Goal: Task Accomplishment & Management: Manage account settings

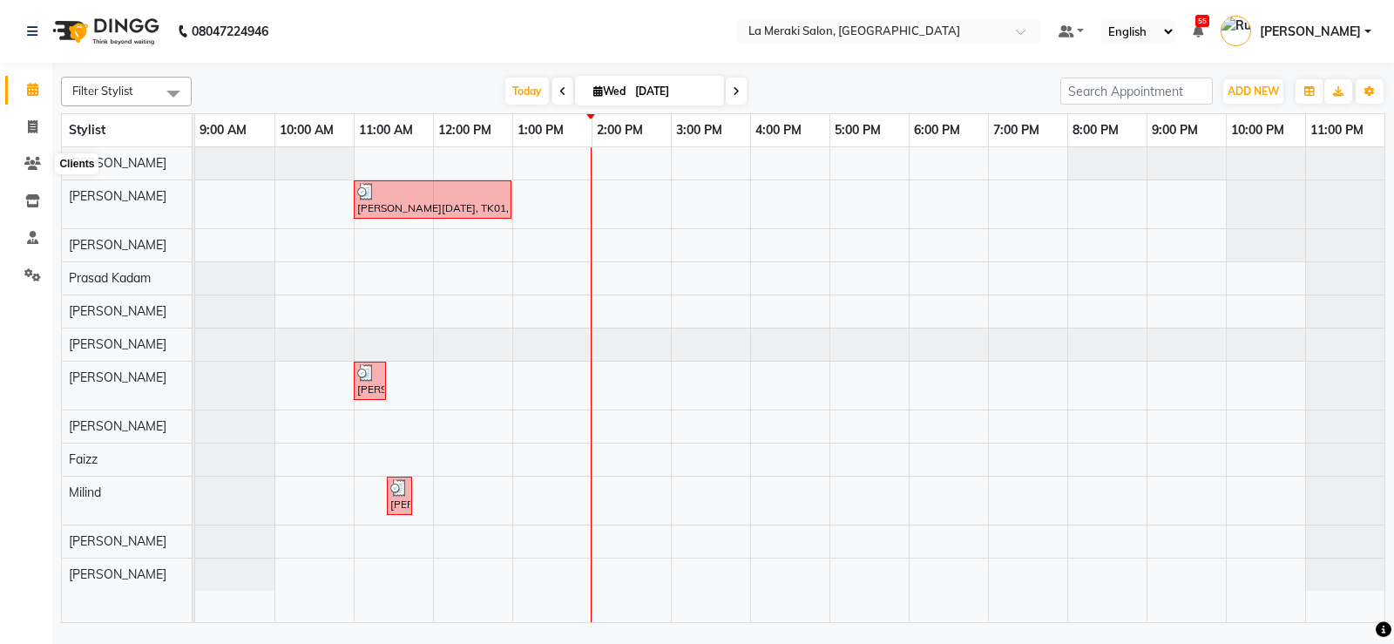
click at [38, 159] on icon at bounding box center [32, 163] width 17 height 13
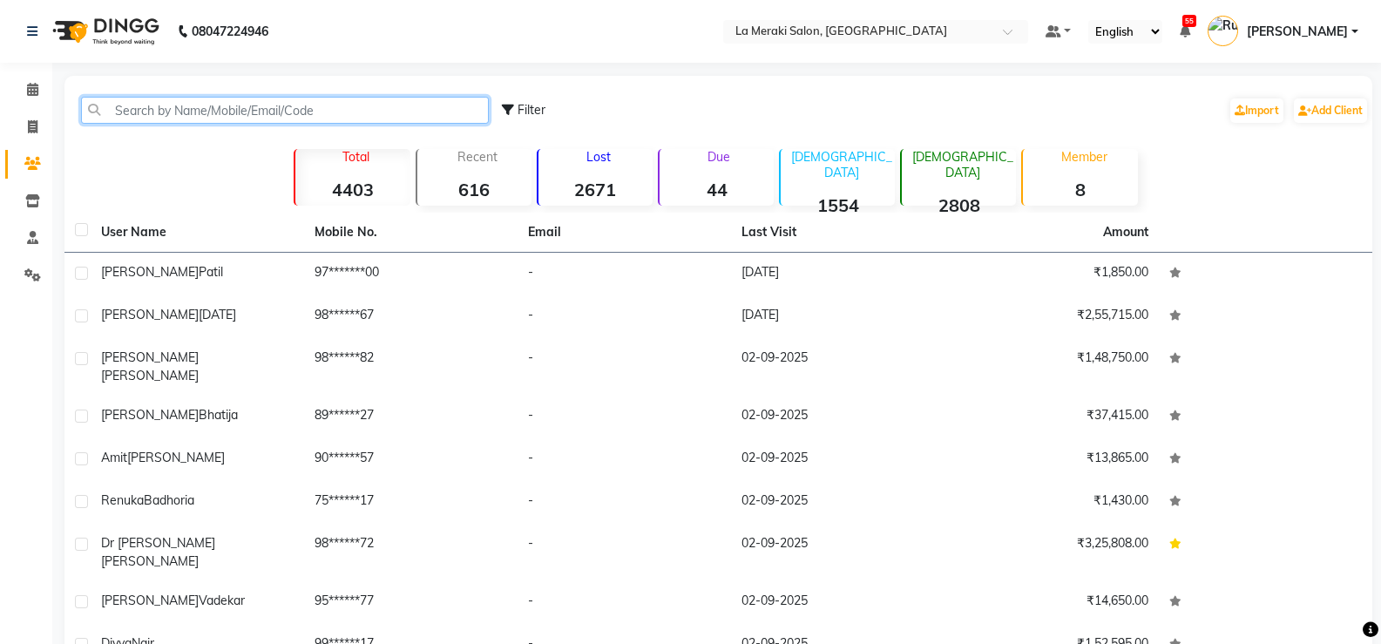
click at [176, 103] on input "text" at bounding box center [285, 110] width 408 height 27
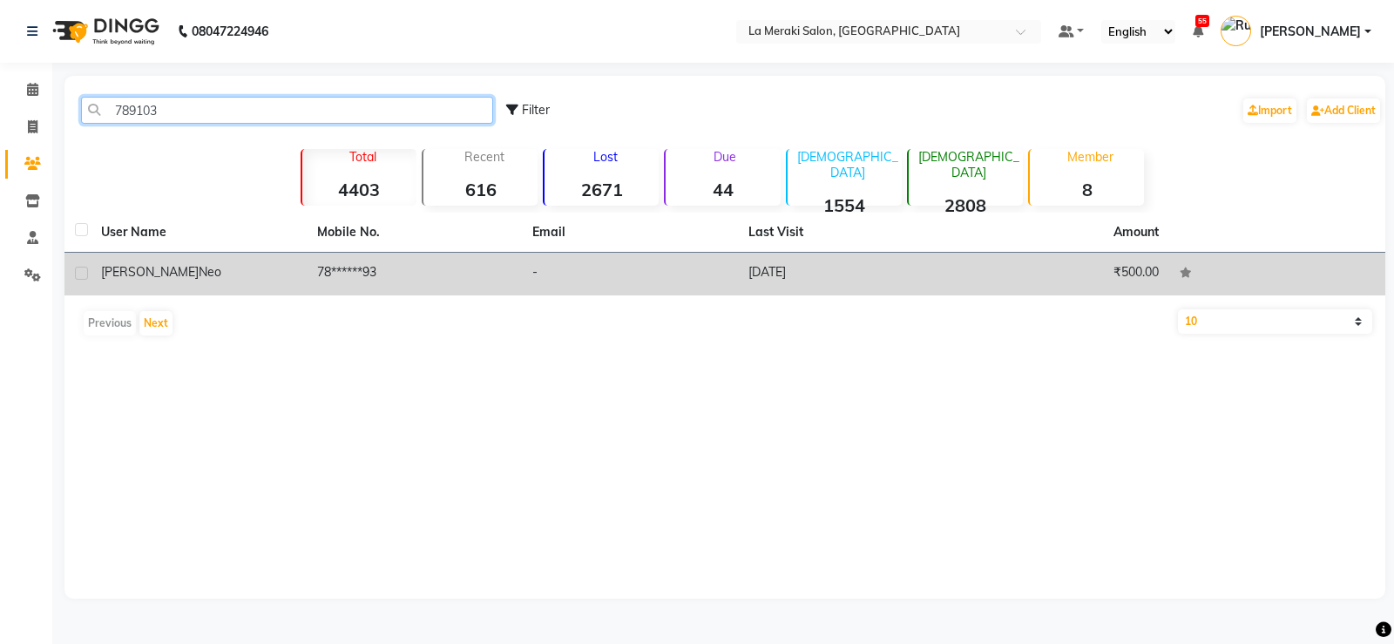
type input "789103"
click at [145, 259] on td "[PERSON_NAME] Neo" at bounding box center [199, 274] width 216 height 43
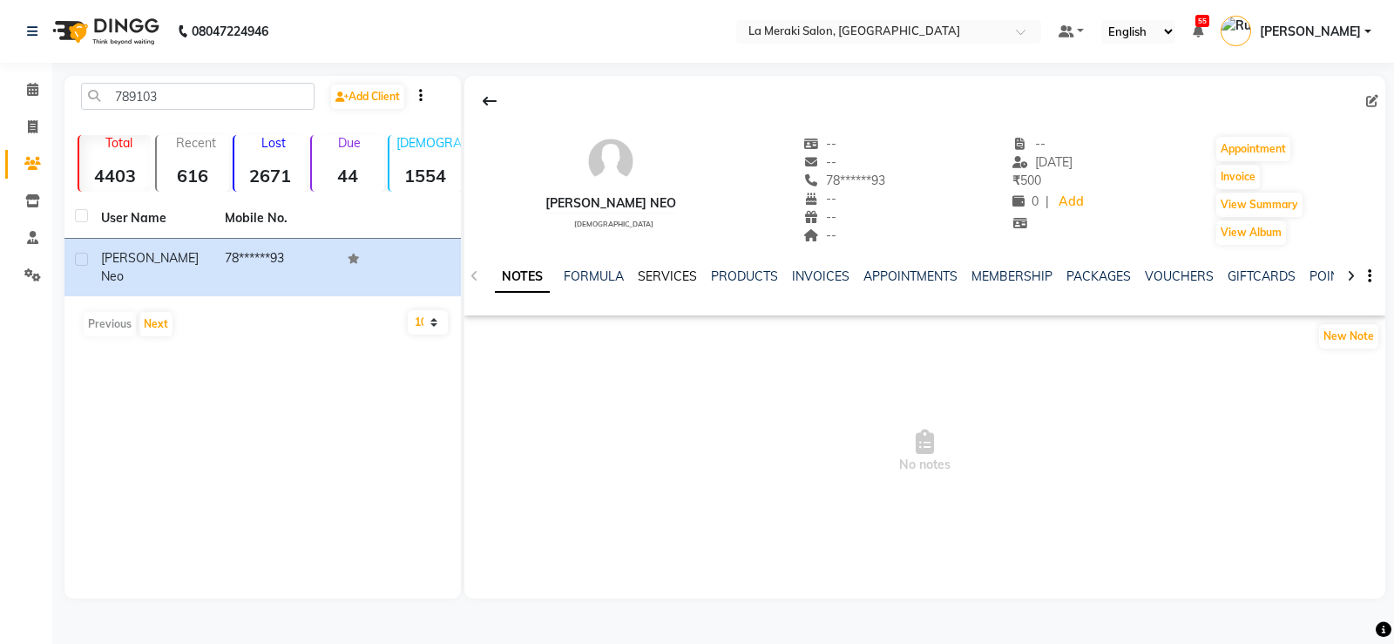
click at [683, 280] on link "SERVICES" at bounding box center [667, 276] width 59 height 16
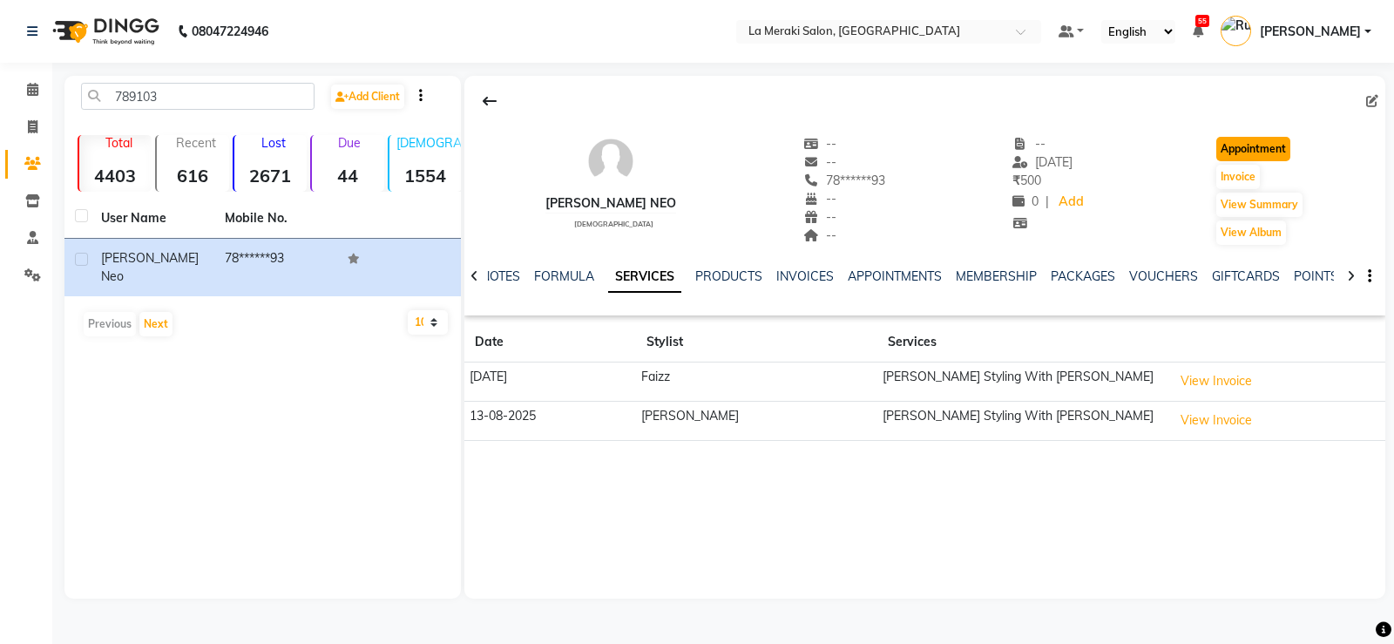
click at [1273, 156] on button "Appointment" at bounding box center [1253, 149] width 74 height 24
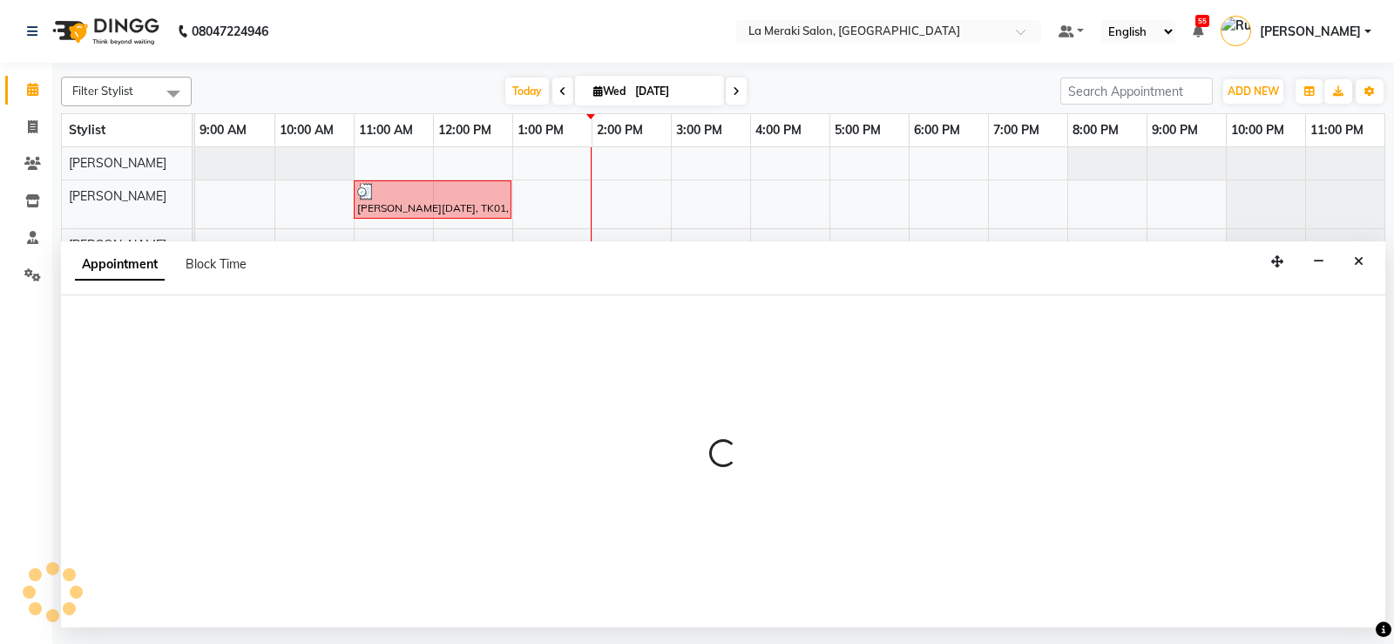
select select "600"
select select "tentative"
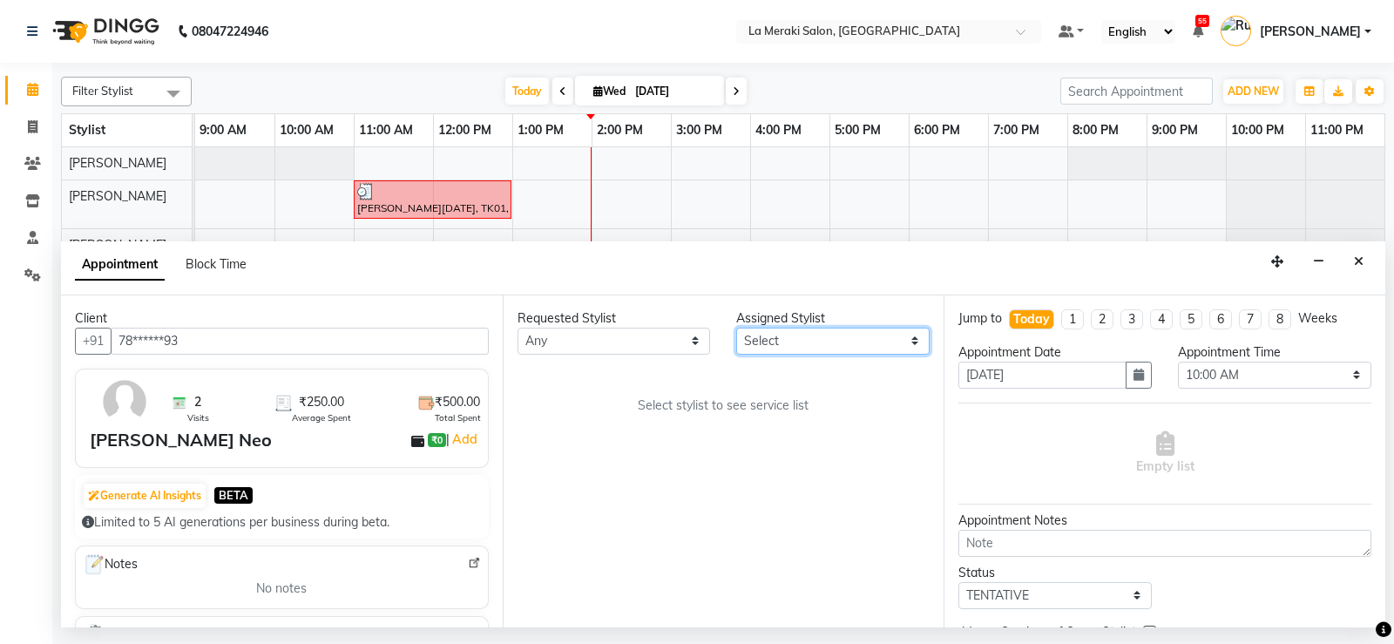
click at [860, 337] on select "Select [PERSON_NAME] Anus [PERSON_NAME] Faizz [PERSON_NAME] [PERSON_NAME] [PERS…" at bounding box center [832, 341] width 193 height 27
select select "24557"
click at [736, 328] on select "Select [PERSON_NAME] Anus [PERSON_NAME] Faizz [PERSON_NAME] [PERSON_NAME] [PERS…" at bounding box center [832, 341] width 193 height 27
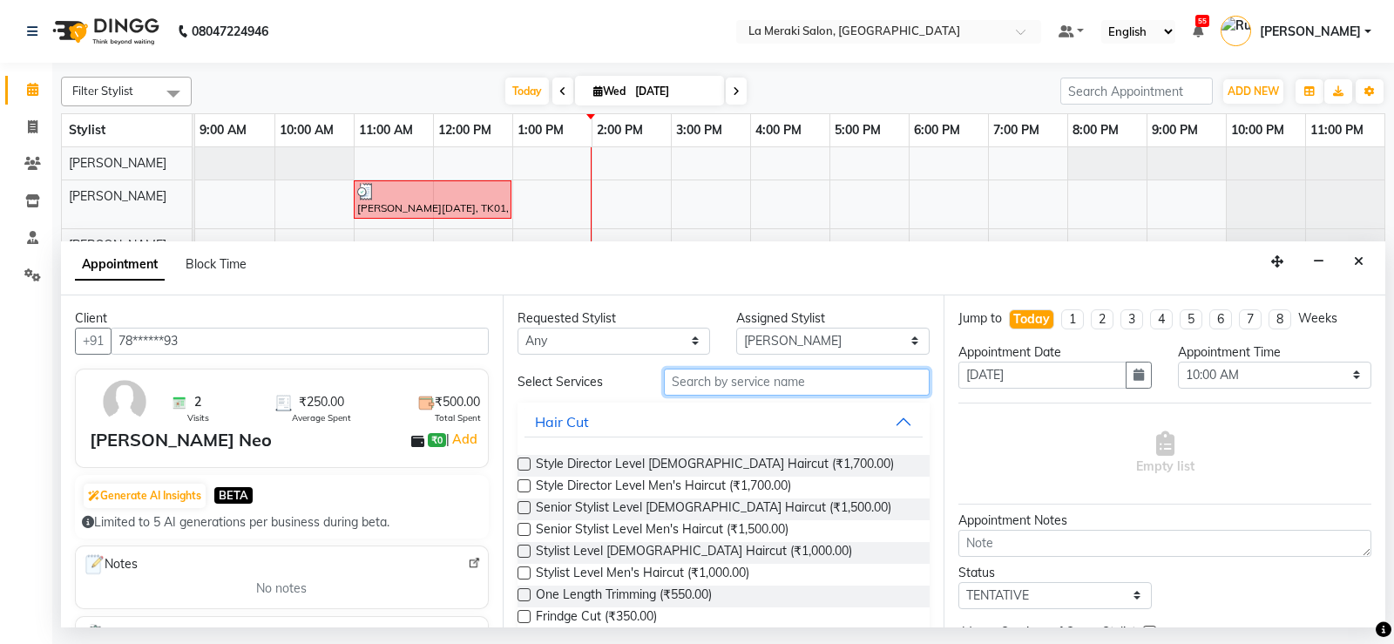
click at [725, 389] on input "text" at bounding box center [797, 381] width 267 height 27
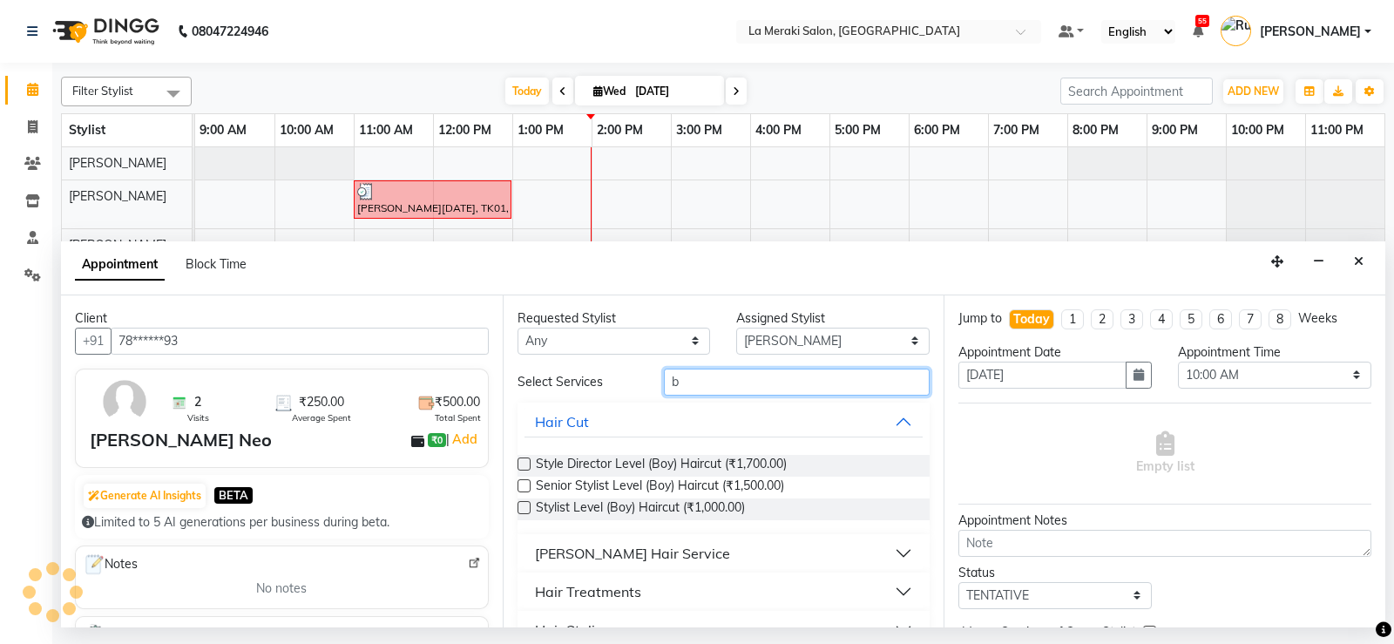
type input "b"
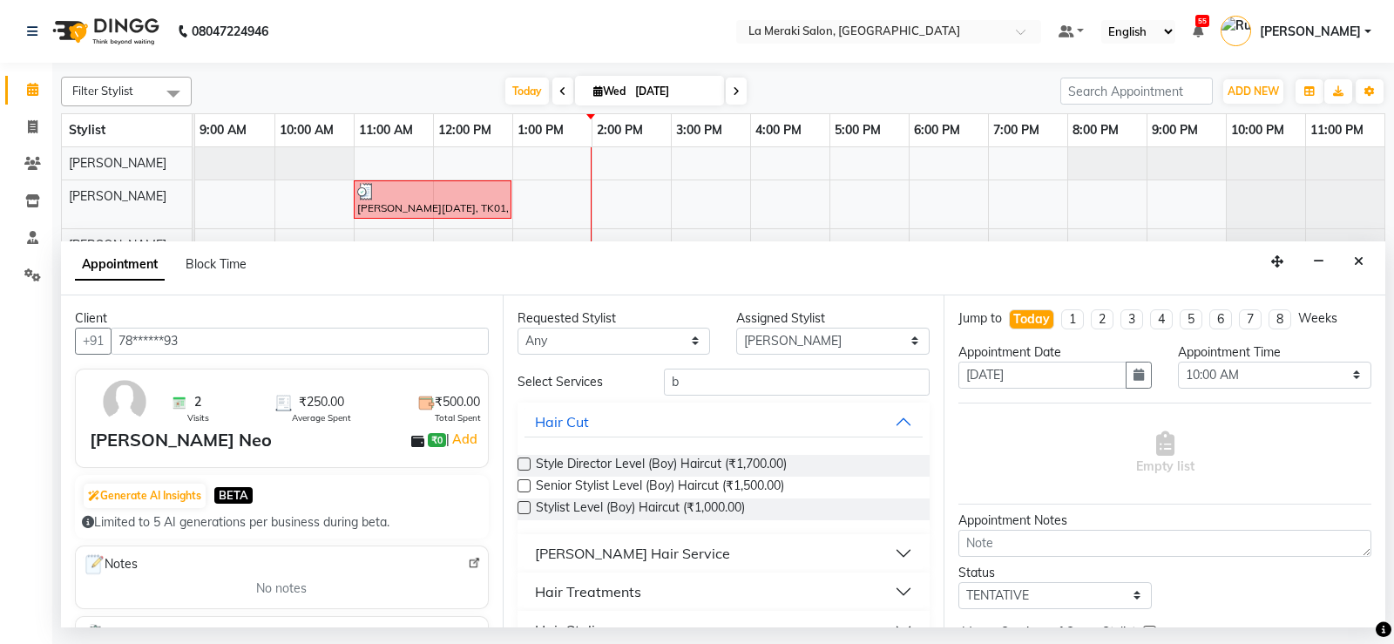
click at [884, 547] on button "[PERSON_NAME] Hair Service" at bounding box center [723, 552] width 399 height 31
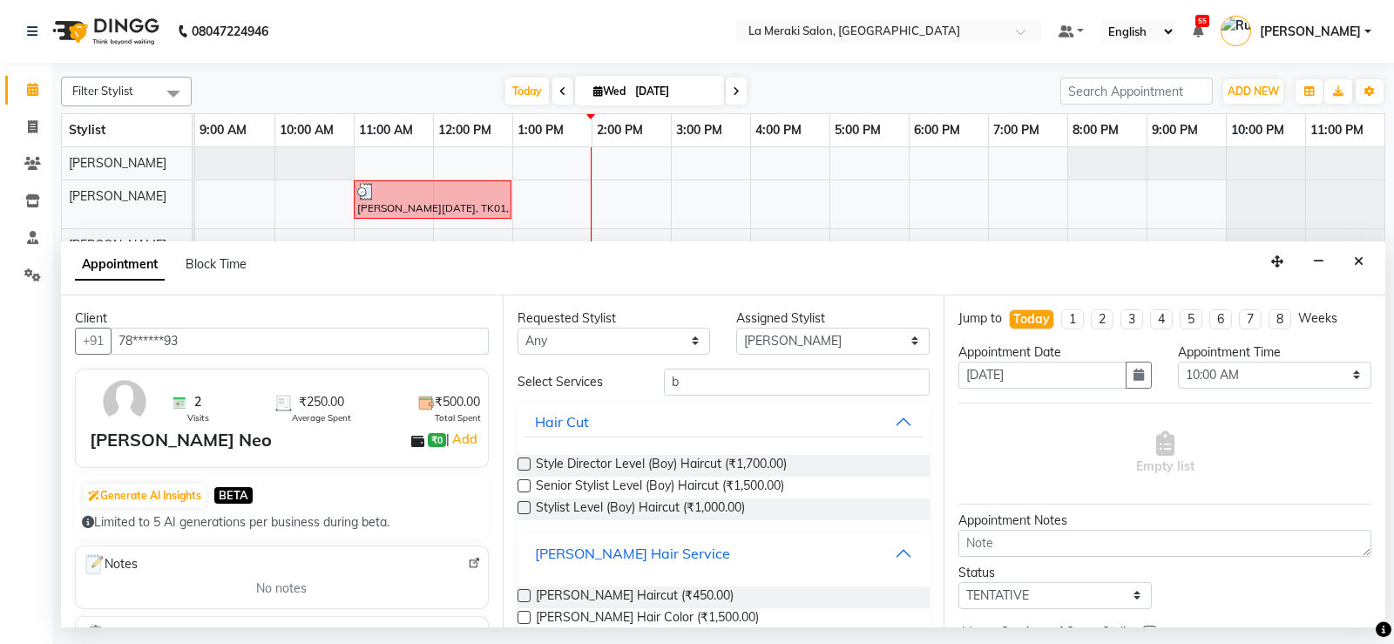
scroll to position [174, 0]
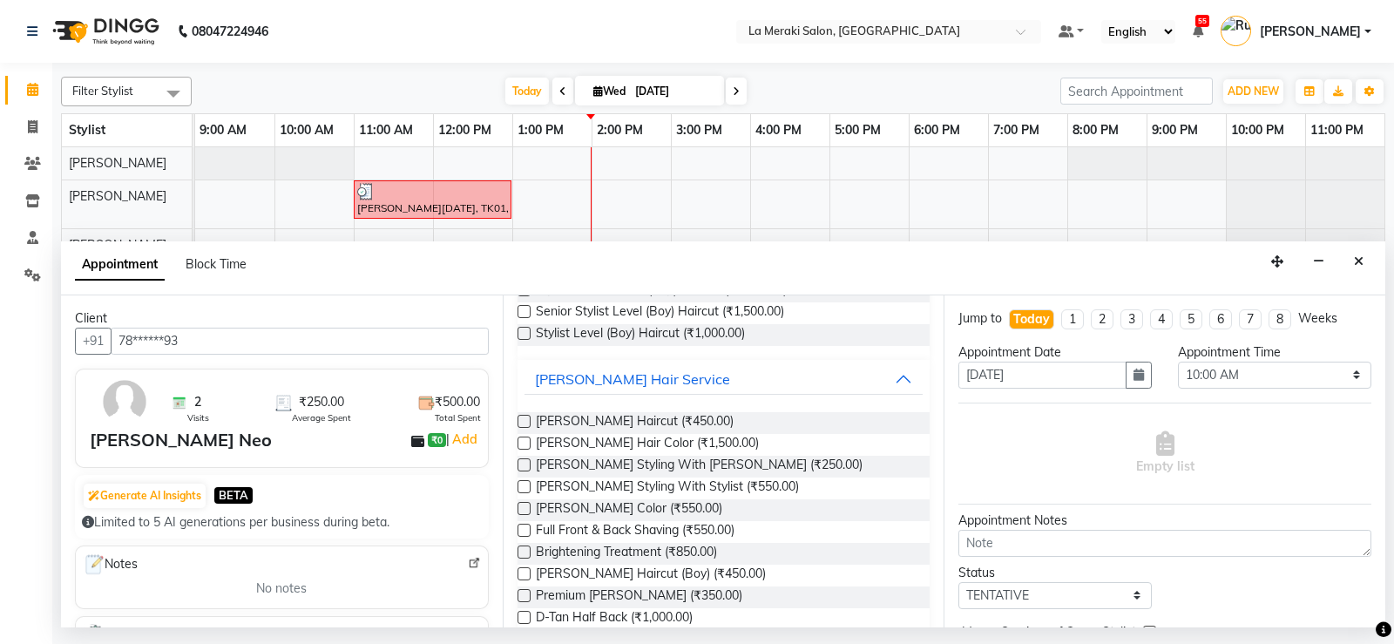
click at [520, 418] on label at bounding box center [523, 421] width 13 height 13
click at [520, 418] on input "checkbox" at bounding box center [522, 422] width 11 height 11
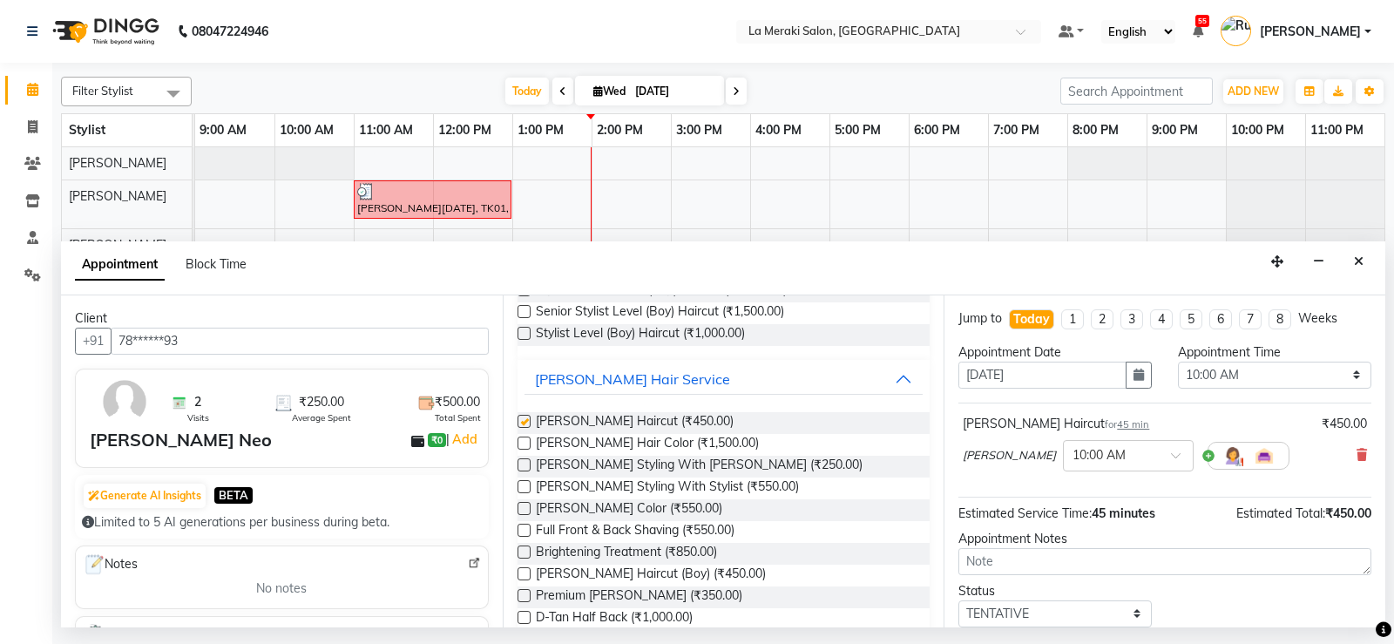
checkbox input "false"
click at [525, 468] on label at bounding box center [523, 464] width 13 height 13
click at [525, 468] on input "checkbox" at bounding box center [522, 466] width 11 height 11
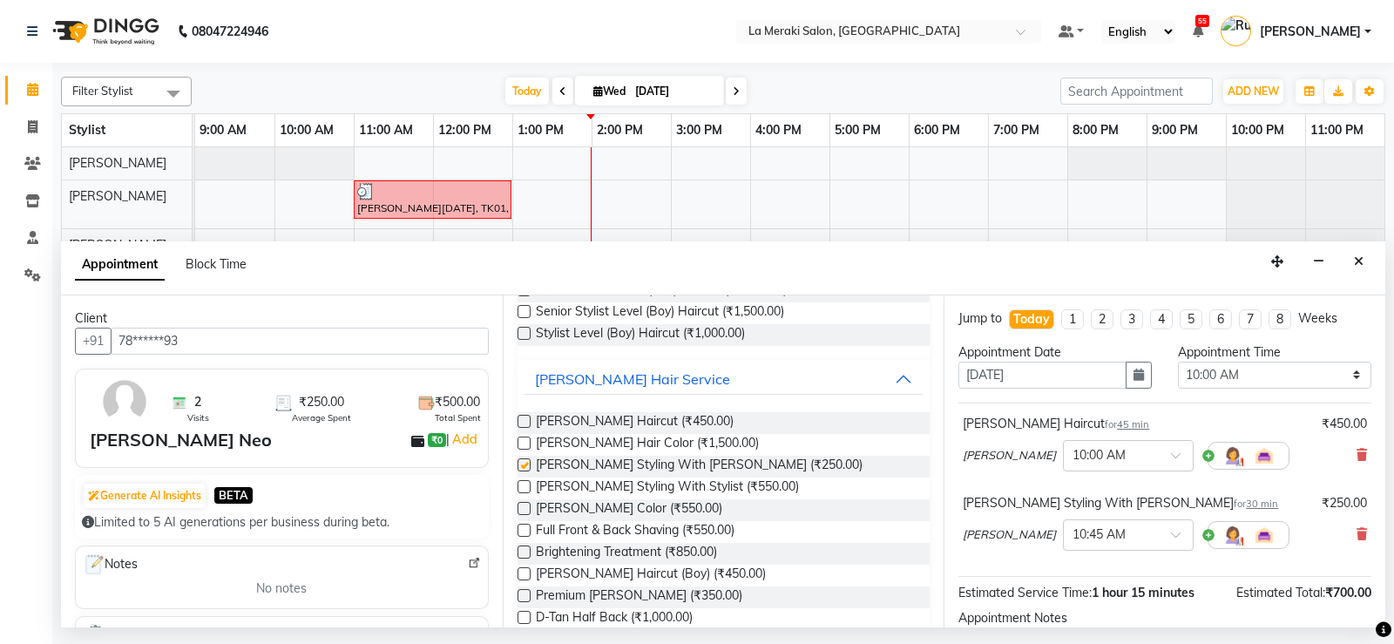
checkbox input "false"
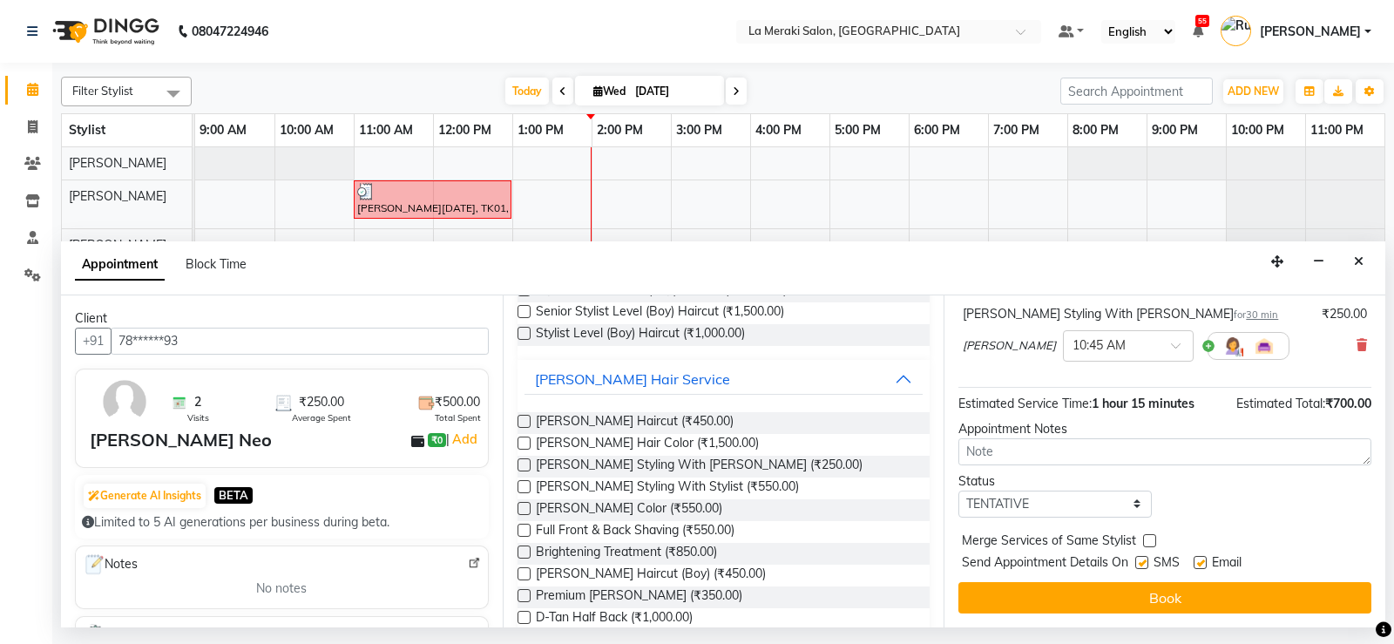
click at [1144, 564] on label at bounding box center [1141, 562] width 13 height 13
click at [1144, 564] on input "checkbox" at bounding box center [1140, 563] width 11 height 11
checkbox input "false"
click at [1197, 558] on label at bounding box center [1199, 562] width 13 height 13
click at [1197, 558] on input "checkbox" at bounding box center [1198, 563] width 11 height 11
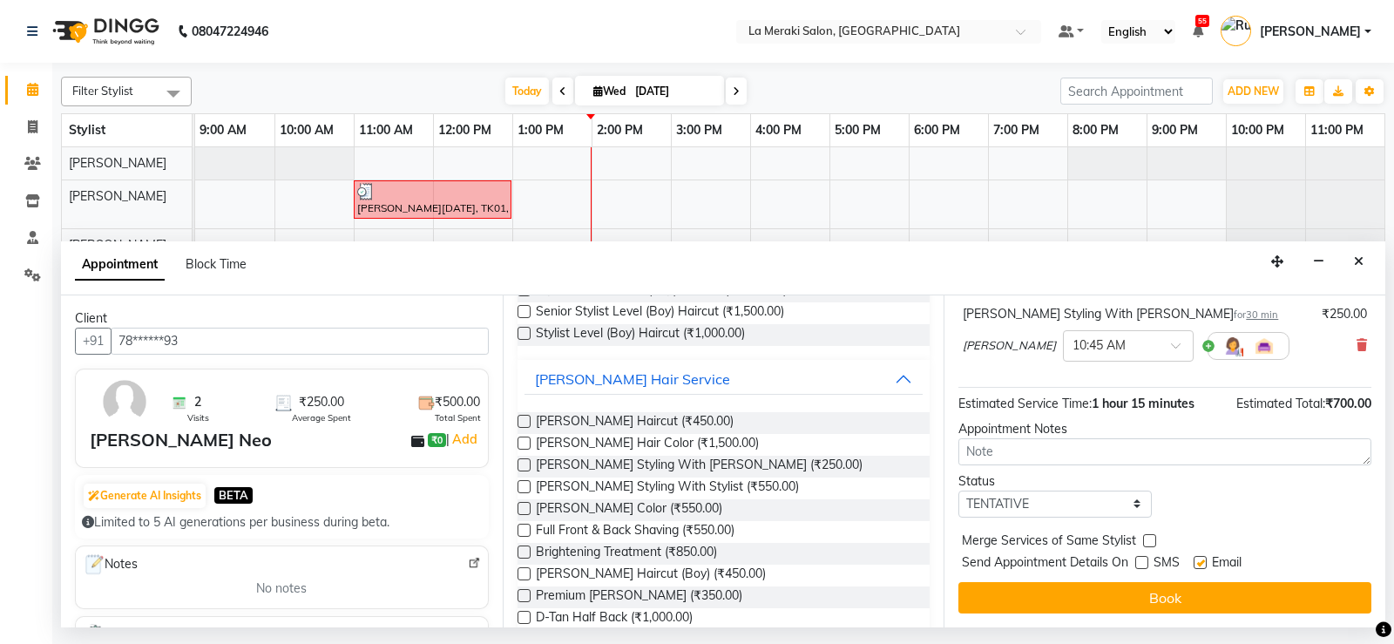
checkbox input "false"
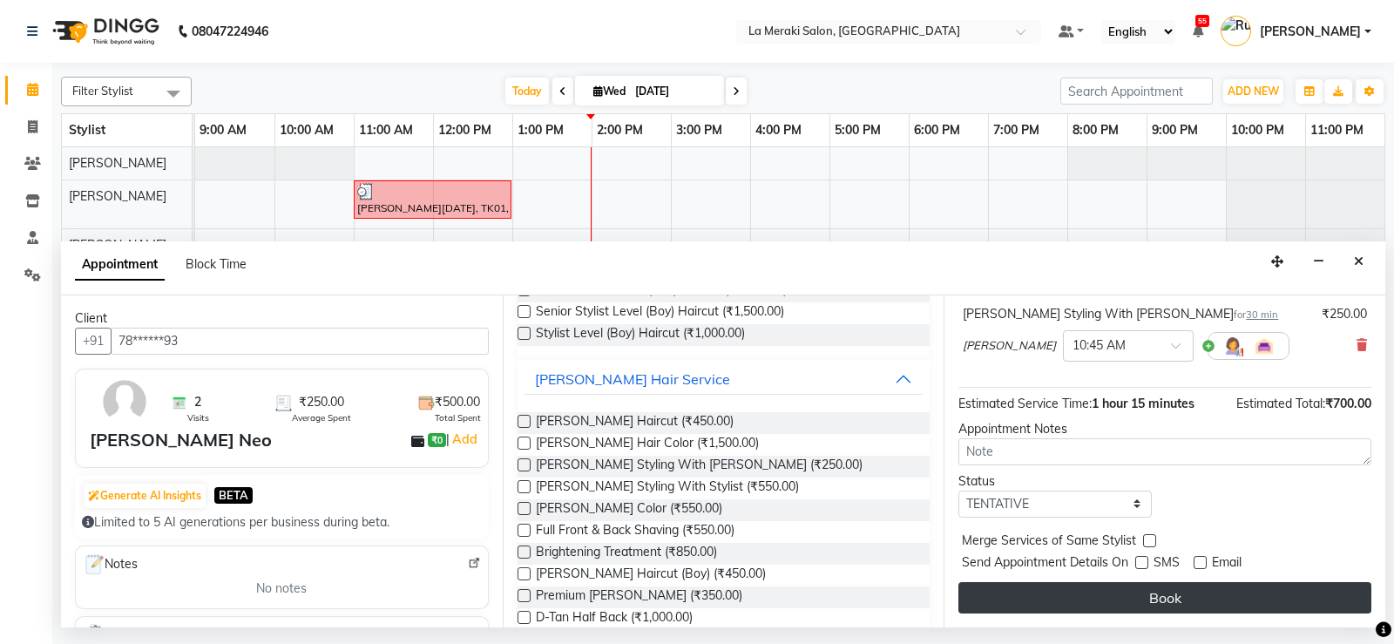
click at [1195, 592] on button "Book" at bounding box center [1164, 597] width 413 height 31
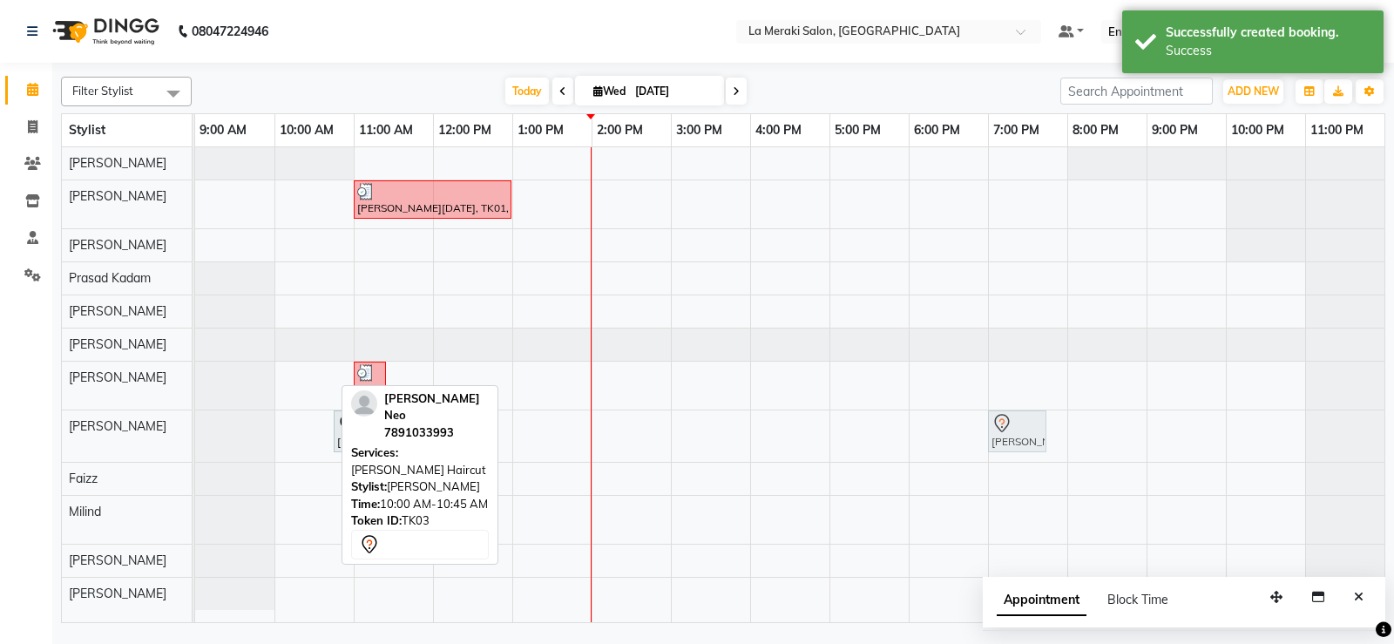
drag, startPoint x: 316, startPoint y: 423, endPoint x: 1023, endPoint y: 419, distance: 706.4
click at [195, 419] on div "[PERSON_NAME] Neo, TK03, 10:00 AM-10:45 AM, [PERSON_NAME] Haircut [PERSON_NAME]…" at bounding box center [195, 435] width 0 height 51
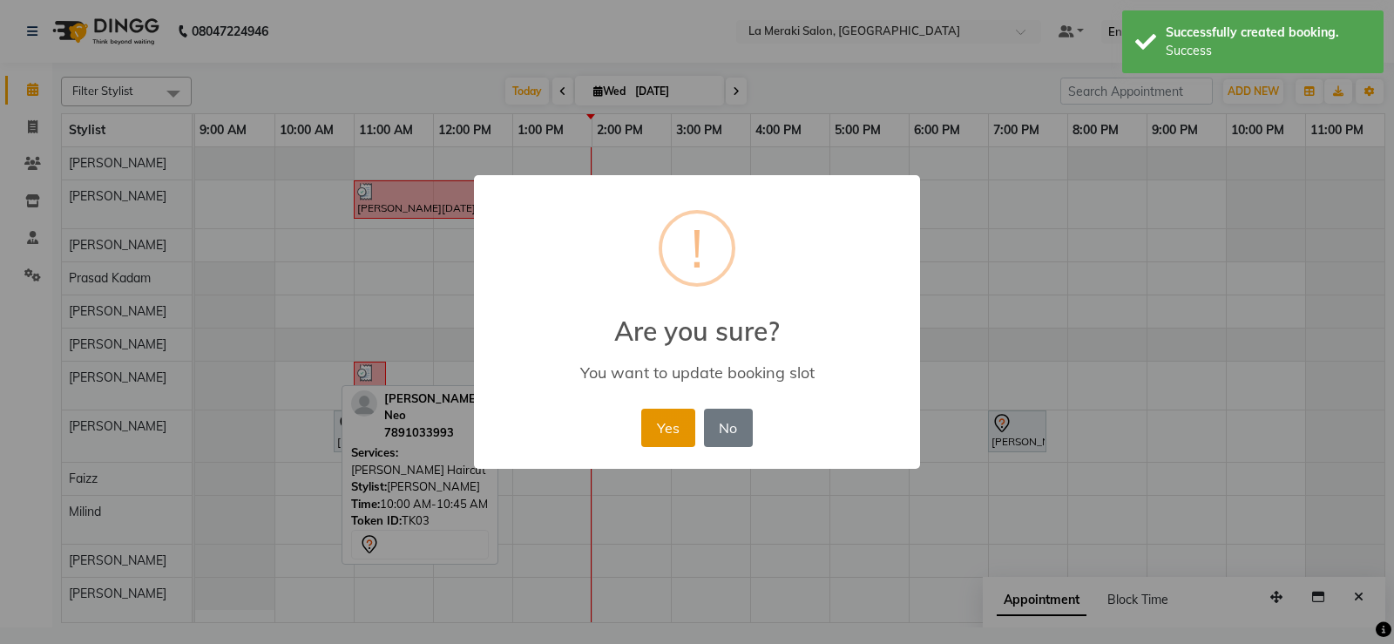
click at [672, 434] on button "Yes" at bounding box center [667, 428] width 53 height 38
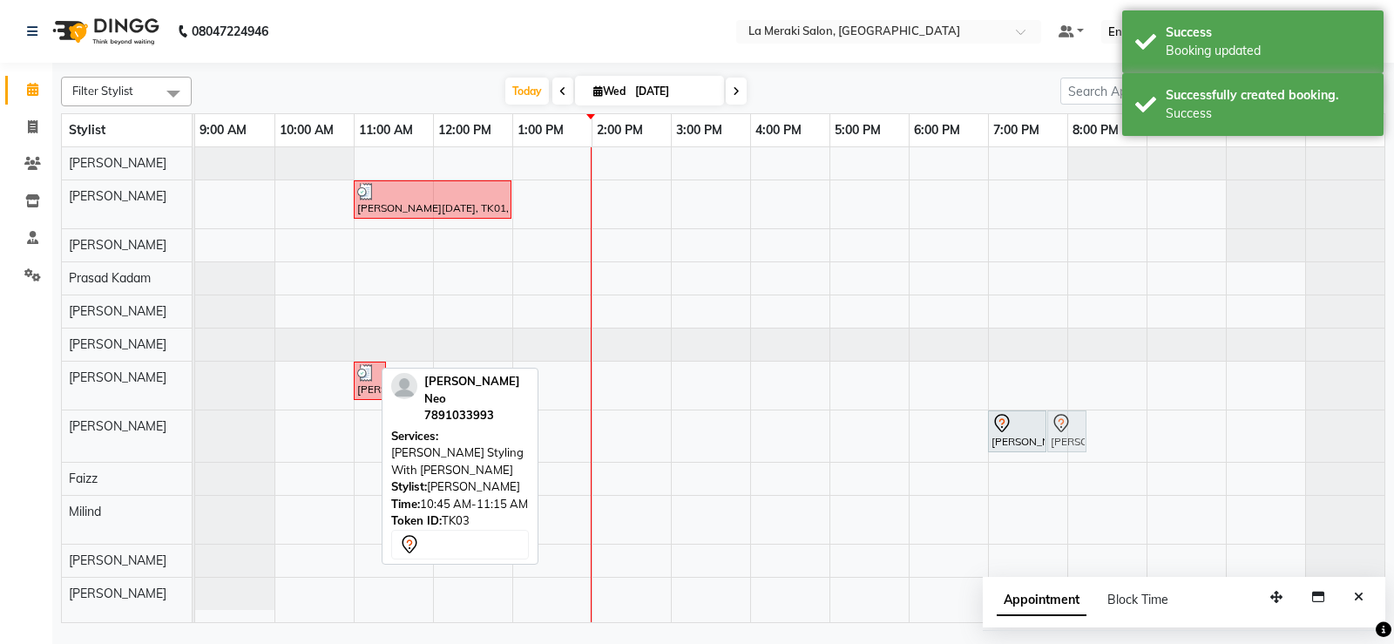
drag, startPoint x: 341, startPoint y: 431, endPoint x: 1037, endPoint y: 436, distance: 696.0
click at [195, 436] on div "[PERSON_NAME] Neo, TK03, 10:45 AM-11:15 AM, [PERSON_NAME] Styling With [PERSON_…" at bounding box center [195, 435] width 0 height 51
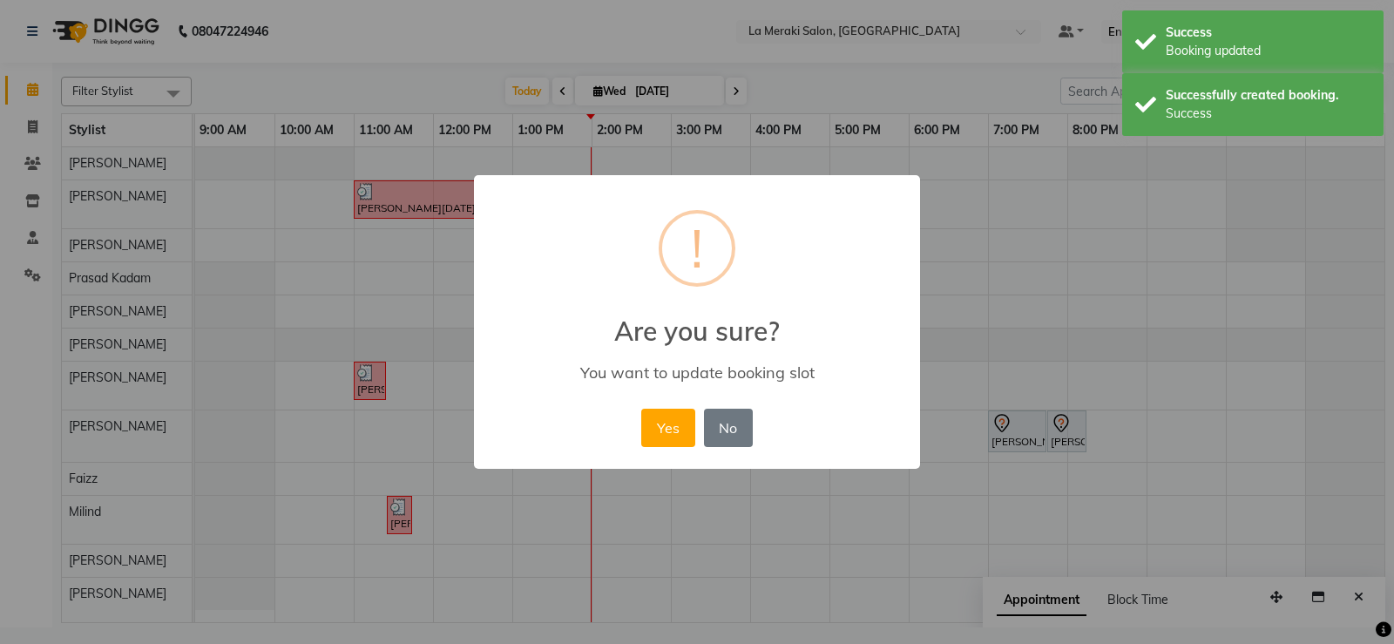
drag, startPoint x: 670, startPoint y: 439, endPoint x: 669, endPoint y: 453, distance: 14.0
click at [668, 442] on button "Yes" at bounding box center [667, 428] width 53 height 38
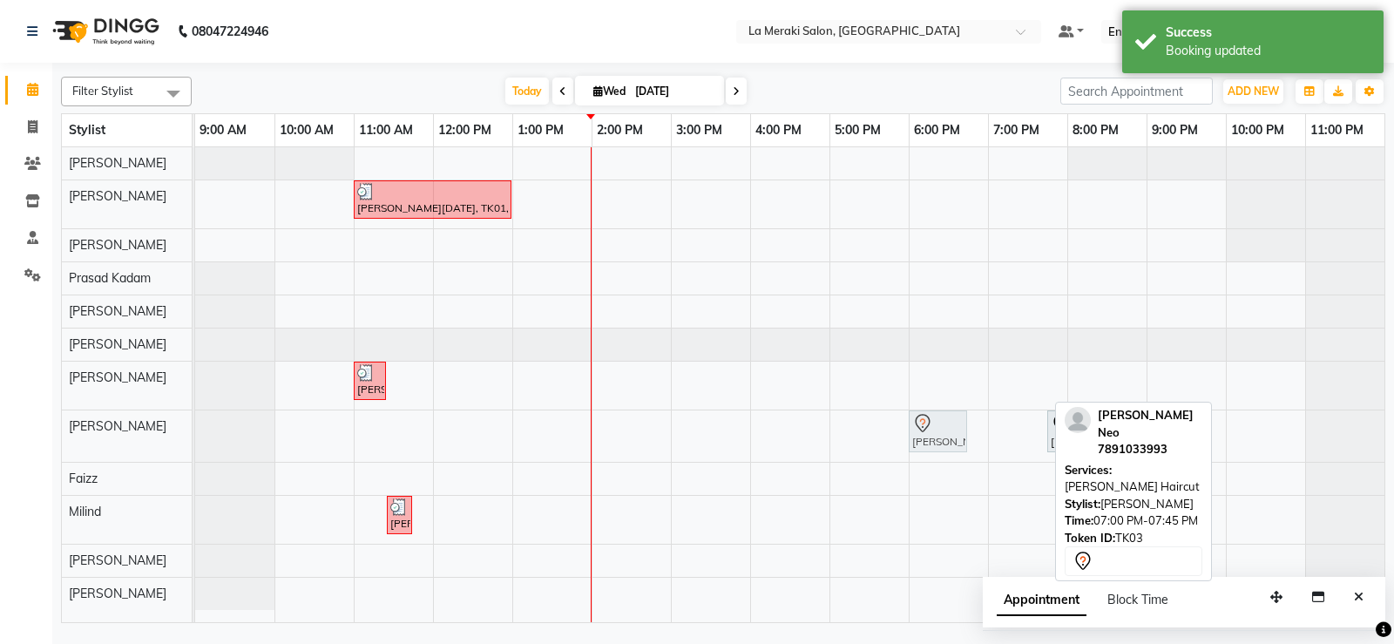
drag, startPoint x: 1010, startPoint y: 426, endPoint x: 957, endPoint y: 434, distance: 53.7
click at [195, 434] on div "[PERSON_NAME] Neo, TK03, 07:00 PM-07:45 PM, [PERSON_NAME] Haircut [PERSON_NAME]…" at bounding box center [195, 435] width 0 height 51
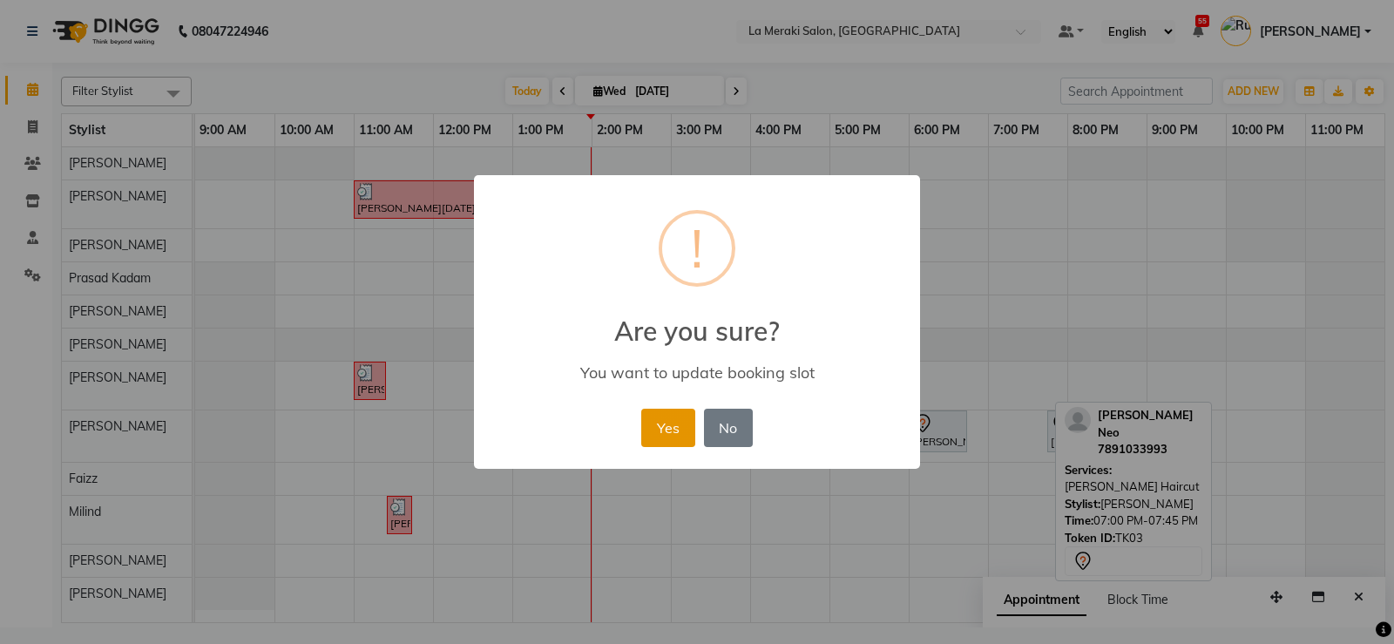
click at [679, 431] on button "Yes" at bounding box center [667, 428] width 53 height 38
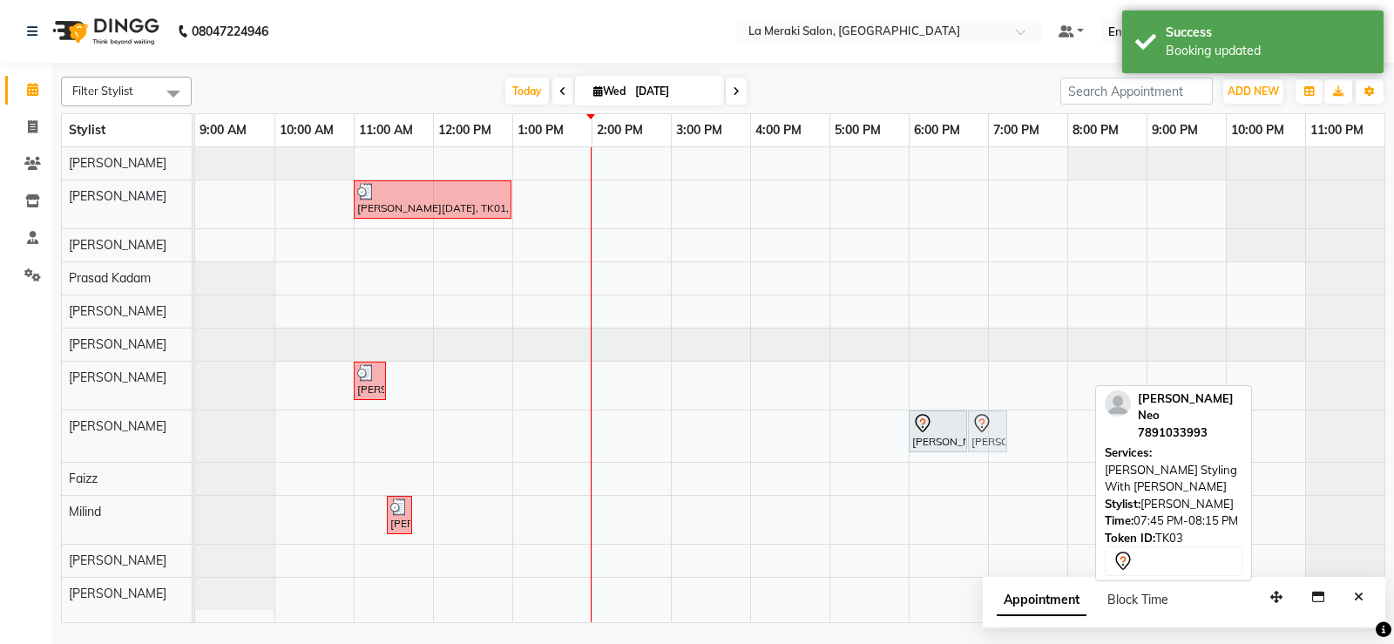
drag, startPoint x: 1070, startPoint y: 424, endPoint x: 993, endPoint y: 428, distance: 77.6
click at [195, 428] on div "[PERSON_NAME] Neo, TK03, 06:00 PM-06:45 PM, [PERSON_NAME] Haircut [PERSON_NAME]…" at bounding box center [195, 435] width 0 height 51
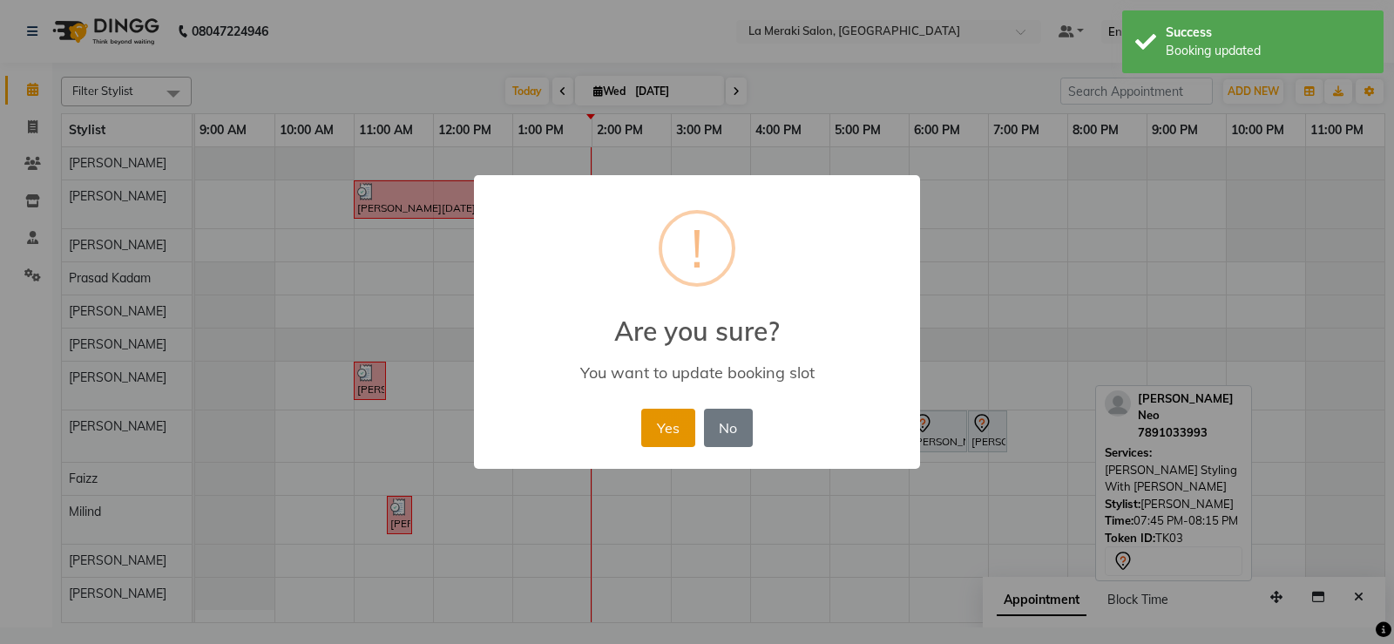
click at [674, 423] on button "Yes" at bounding box center [667, 428] width 53 height 38
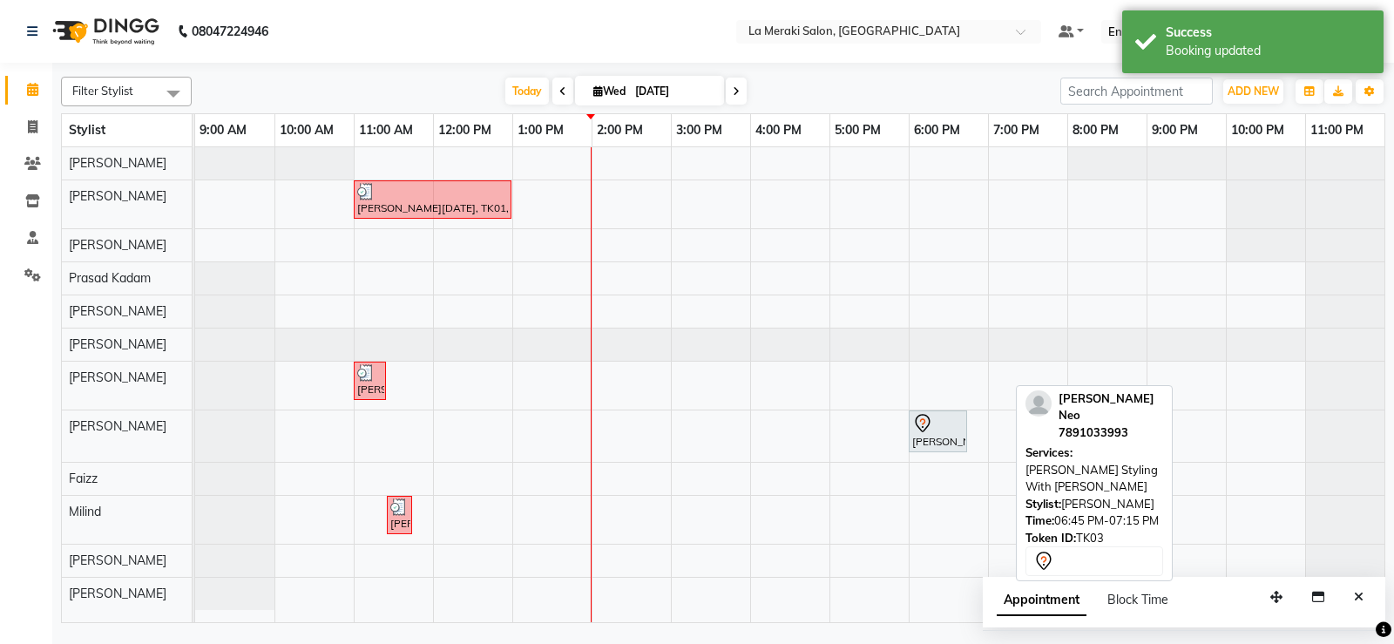
drag, startPoint x: 979, startPoint y: 436, endPoint x: 1001, endPoint y: 440, distance: 22.2
click at [1004, 440] on div "[PERSON_NAME][DATE], TK01, 11:00 AM-01:00 PM, Vvip Hair Spa 90 Min Morrocan [PE…" at bounding box center [789, 384] width 1189 height 475
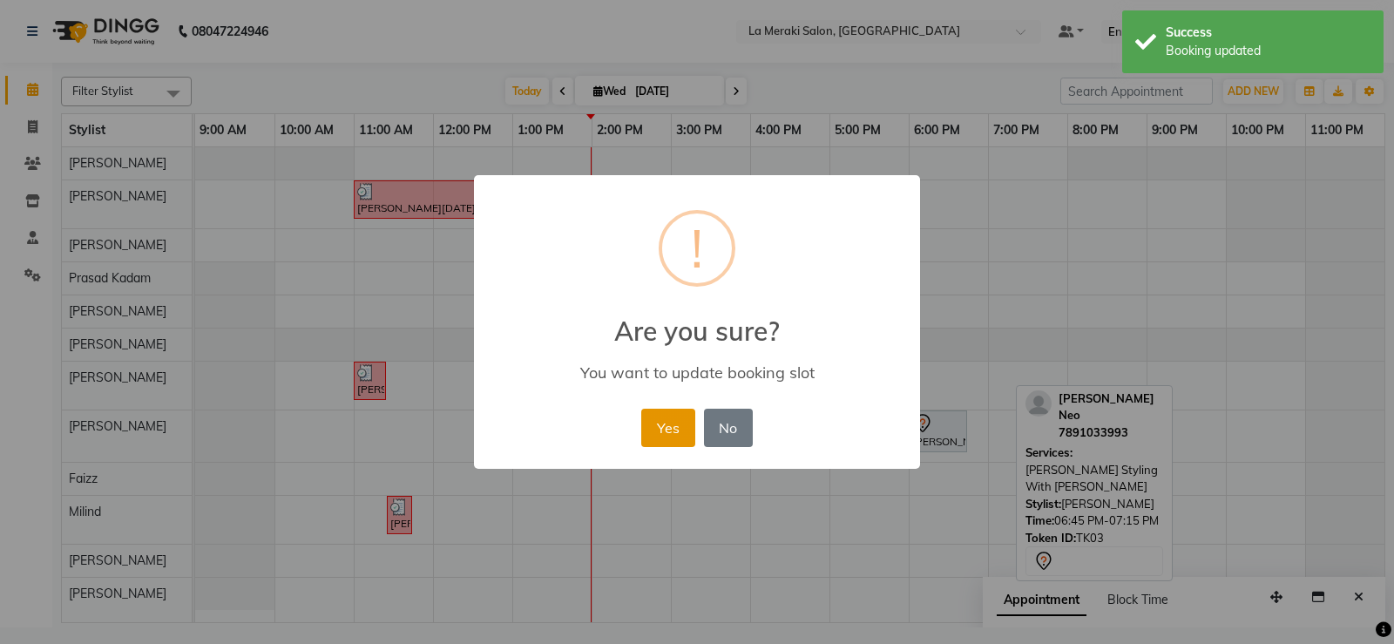
click at [651, 414] on button "Yes" at bounding box center [667, 428] width 53 height 38
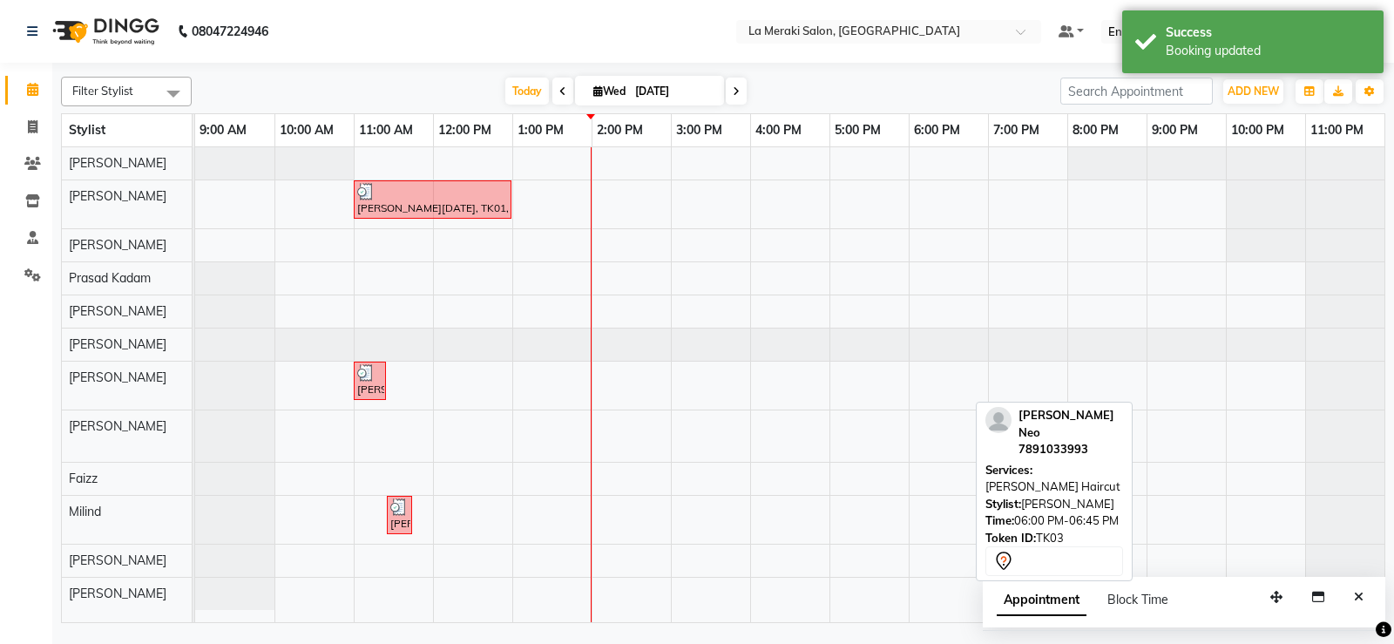
drag, startPoint x: 923, startPoint y: 436, endPoint x: 1002, endPoint y: 444, distance: 78.8
click at [1004, 443] on div "Filter Stylist Select All [PERSON_NAME] [PERSON_NAME] [PERSON_NAME] [PERSON_NAM…" at bounding box center [723, 346] width 1324 height 553
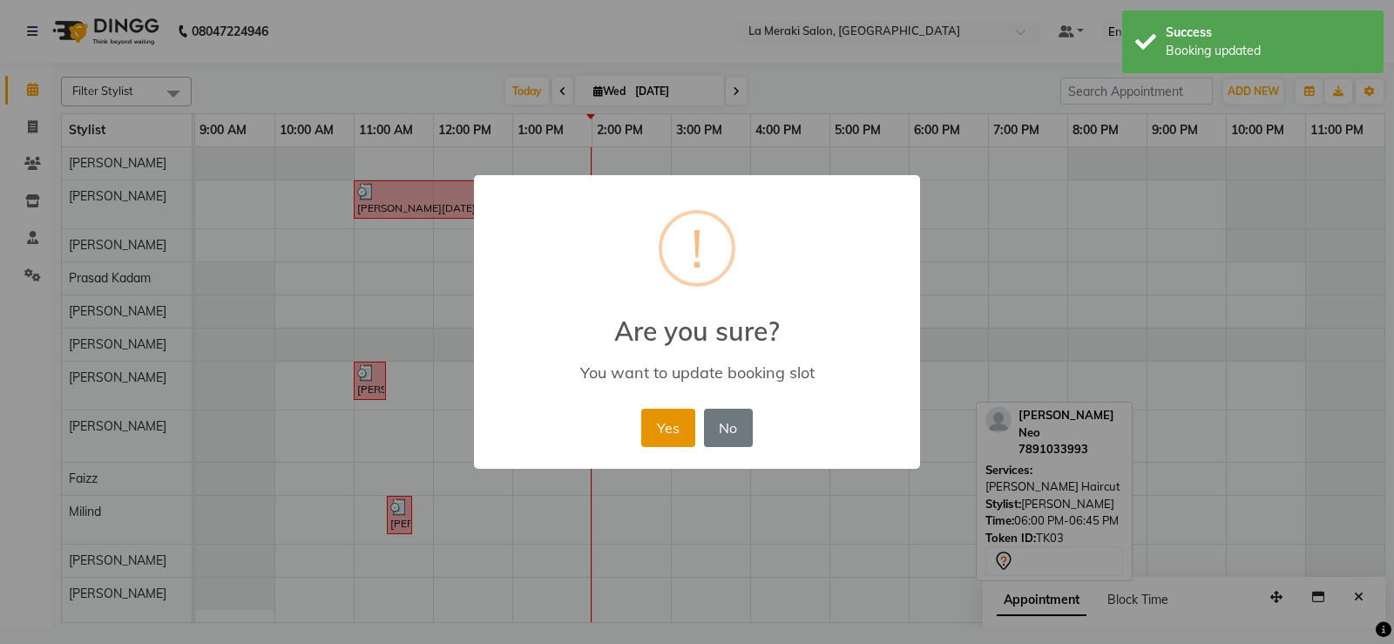
click at [652, 436] on button "Yes" at bounding box center [667, 428] width 53 height 38
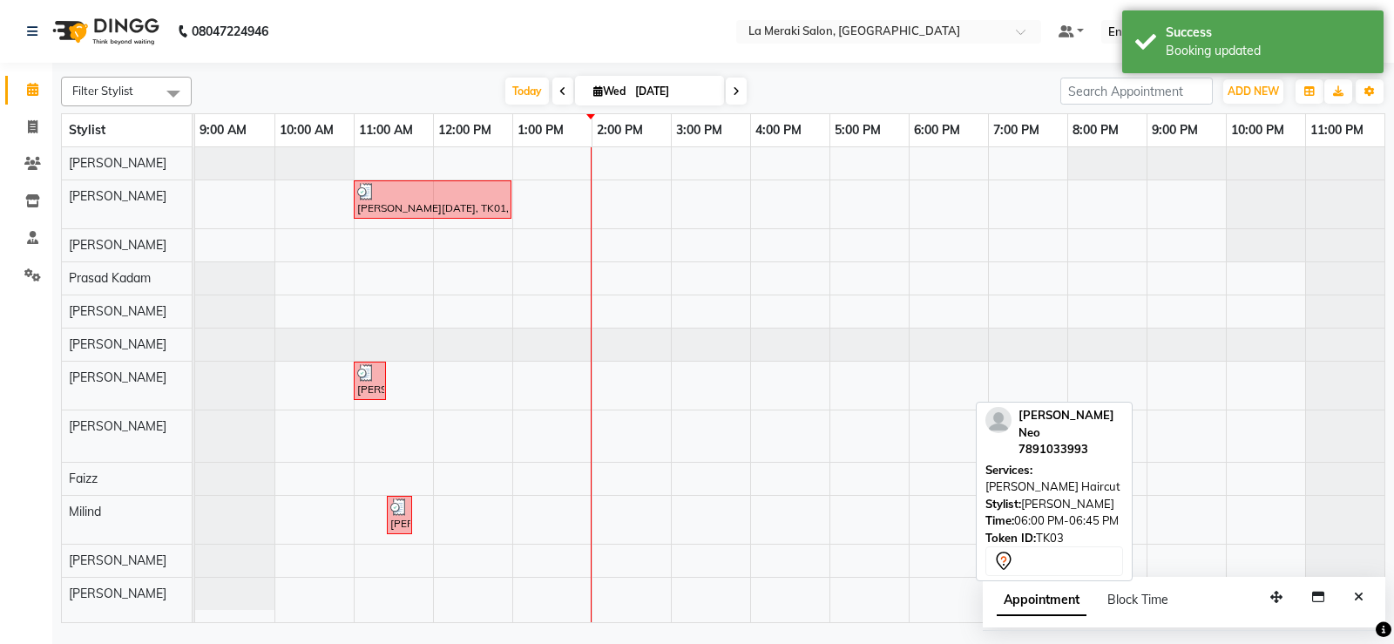
click at [1217, 444] on div "[PERSON_NAME][DATE], TK01, 11:00 AM-01:00 PM, Vvip Hair Spa 90 Min [GEOGRAPHIC_…" at bounding box center [789, 384] width 1189 height 475
select select "24557"
select select "1260"
select select "tentative"
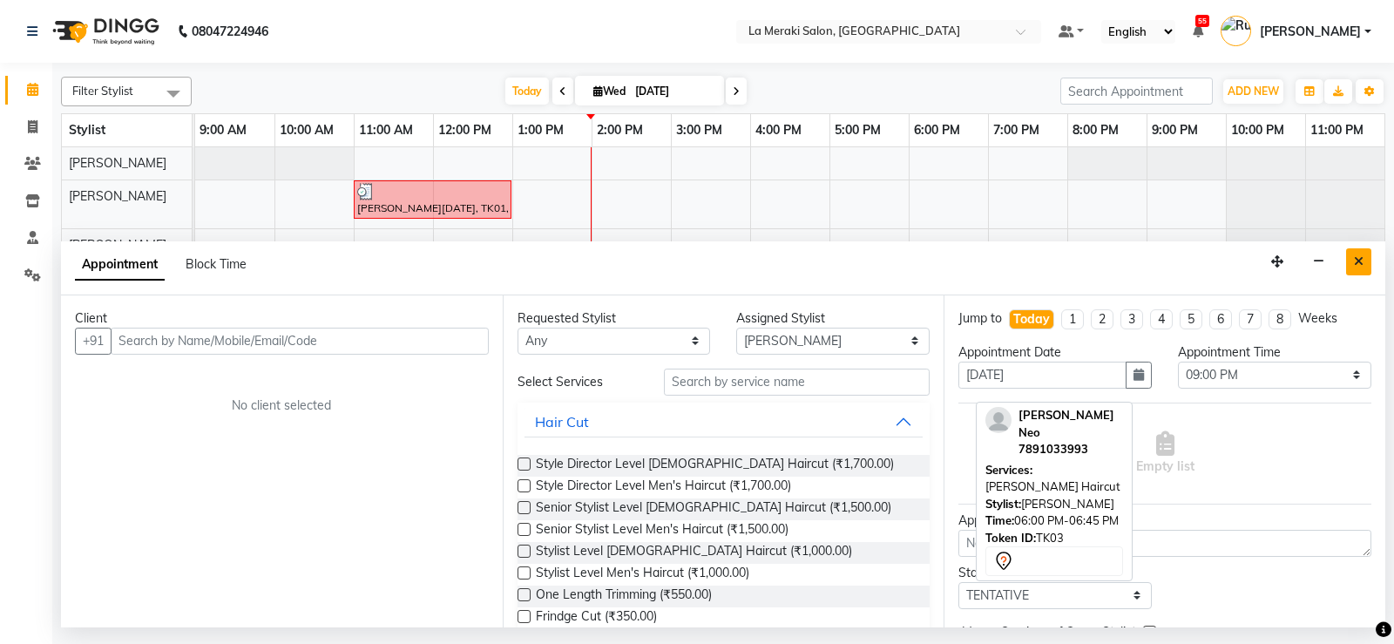
click at [1369, 257] on button "Close" at bounding box center [1358, 261] width 25 height 27
